Goal: Task Accomplishment & Management: Use online tool/utility

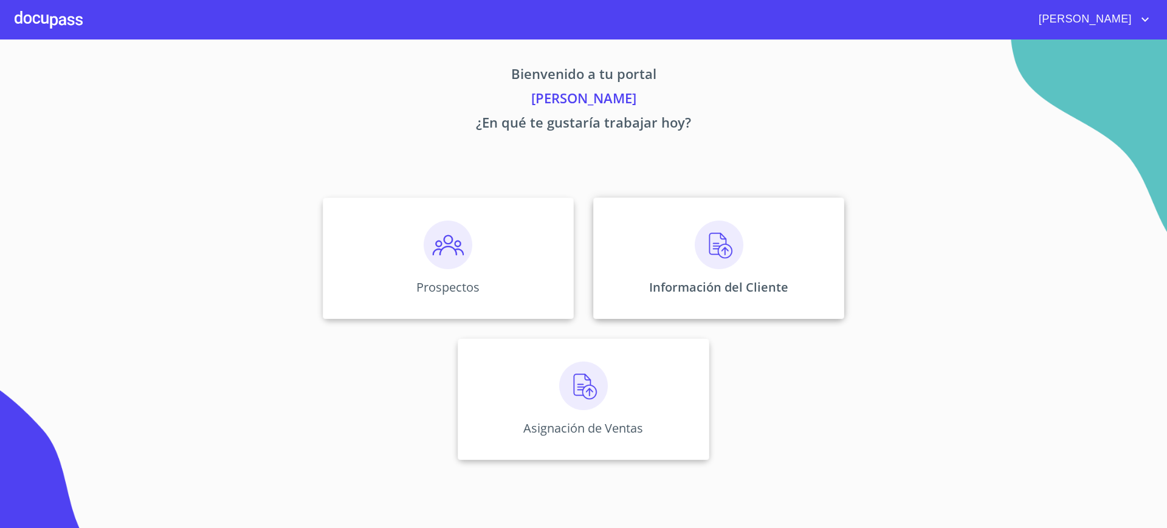
click at [708, 225] on img at bounding box center [719, 245] width 49 height 49
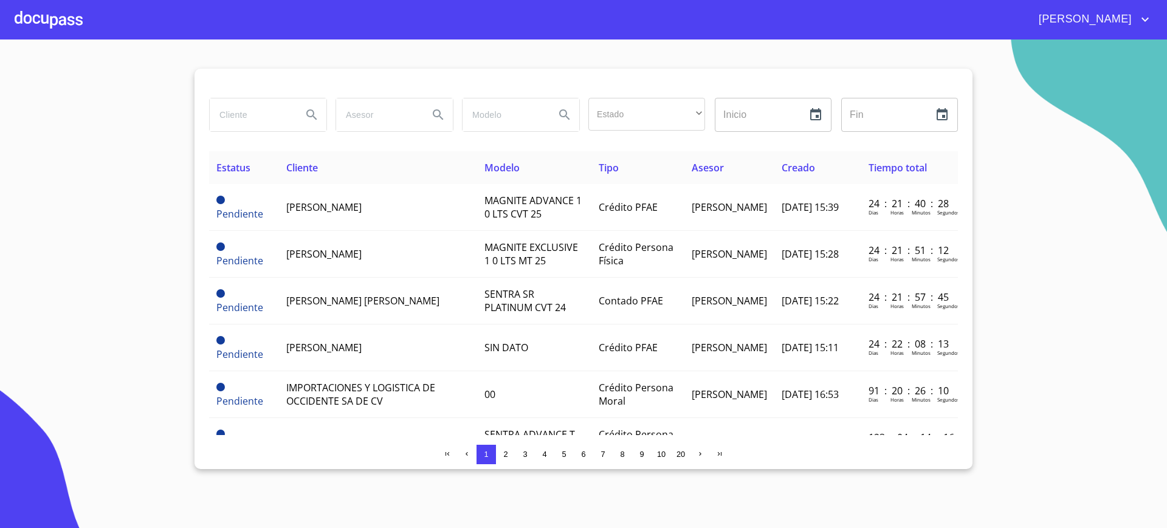
click at [274, 114] on input "search" at bounding box center [251, 114] width 83 height 33
type input "j"
type input "[PERSON_NAME]"
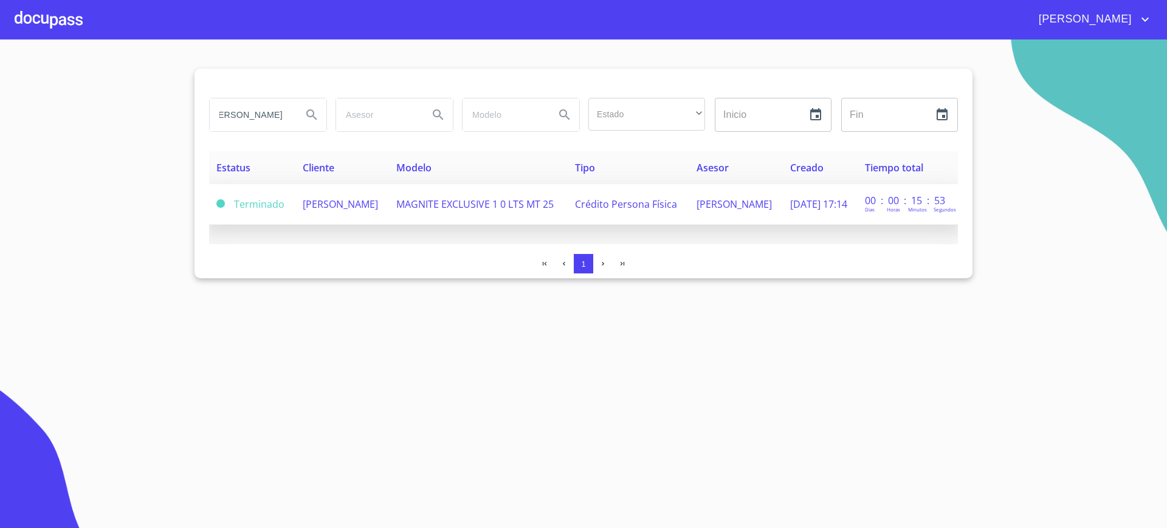
scroll to position [0, 0]
click at [370, 215] on td "[PERSON_NAME]" at bounding box center [342, 204] width 94 height 41
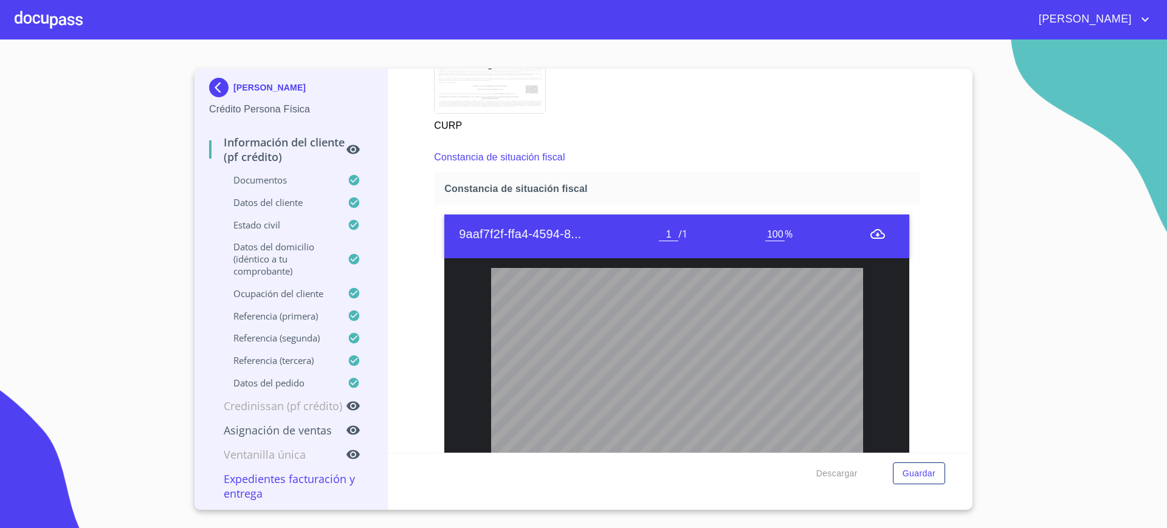
scroll to position [2908, 0]
copy span "OEGO870713HJCRTS06"
